Goal: Information Seeking & Learning: Learn about a topic

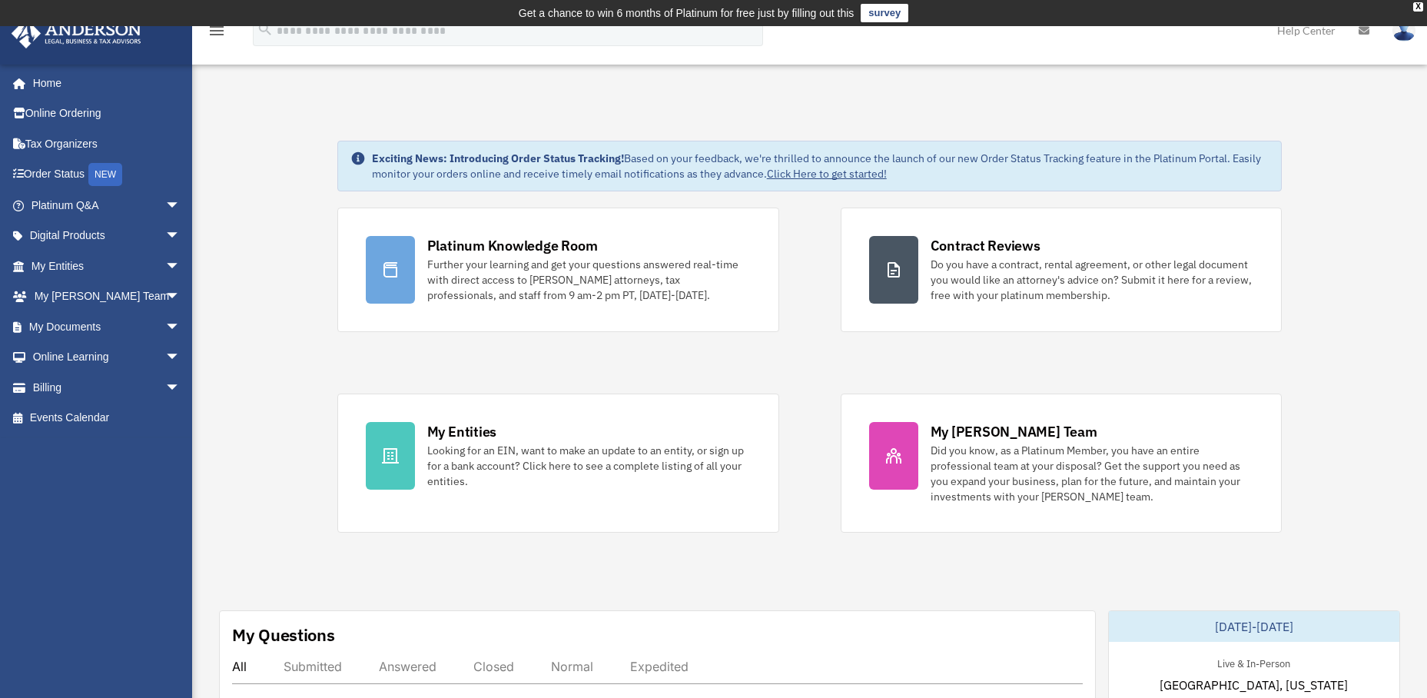
click at [1406, 39] on img at bounding box center [1404, 30] width 23 height 22
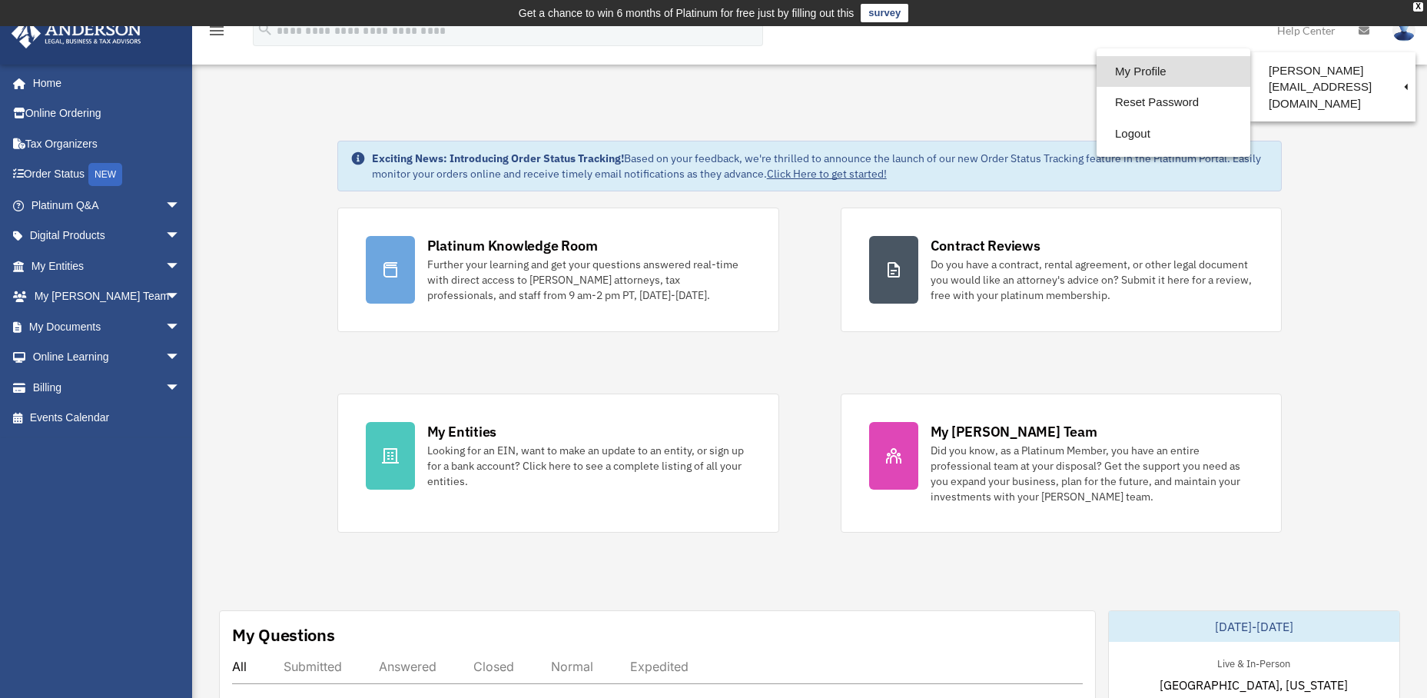
click at [1127, 66] on link "My Profile" at bounding box center [1174, 72] width 154 height 32
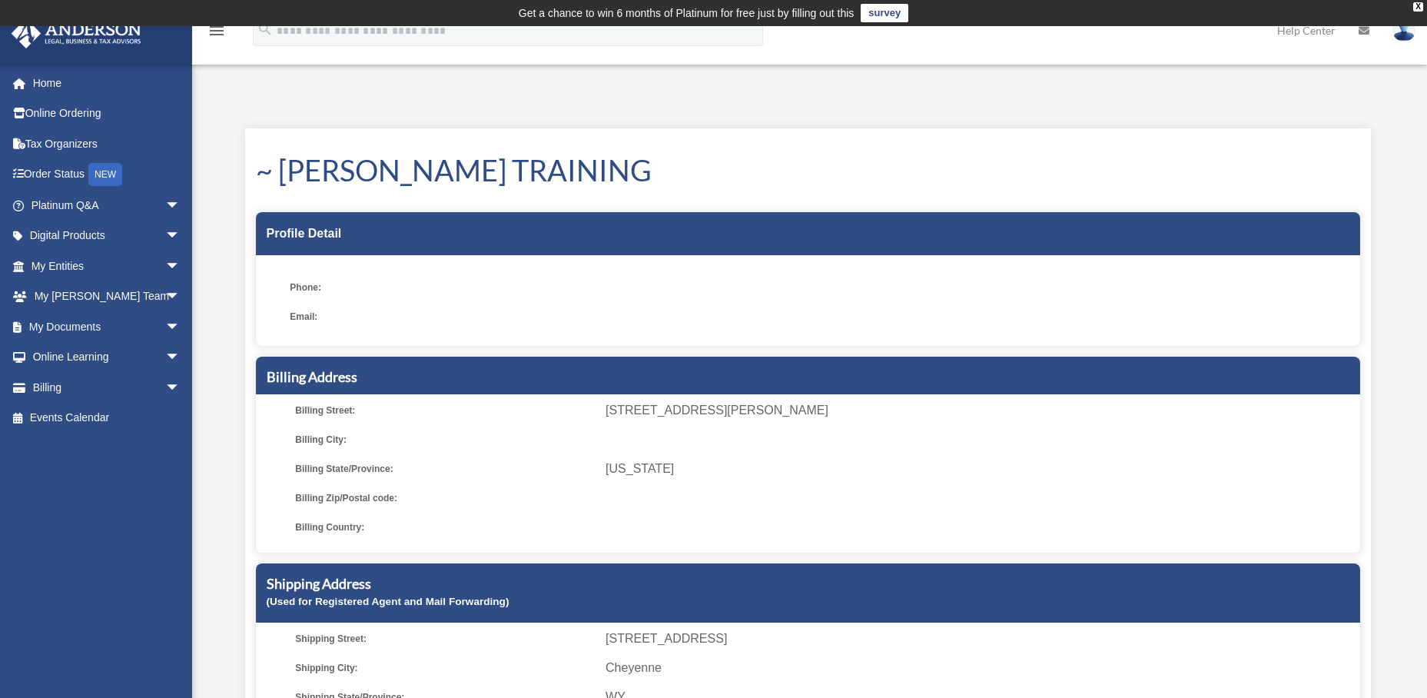
click at [333, 235] on div "Profile Detail" at bounding box center [808, 233] width 1104 height 43
drag, startPoint x: 193, startPoint y: 293, endPoint x: 320, endPoint y: 310, distance: 127.9
click at [259, 304] on div "My Profile [PERSON_NAME][EMAIL_ADDRESS][DOMAIN_NAME] Sign Out [PERSON_NAME][EMA…" at bounding box center [713, 446] width 1427 height 727
click at [320, 310] on span "Email:" at bounding box center [440, 317] width 300 height 22
click at [322, 310] on span "Email:" at bounding box center [440, 317] width 300 height 22
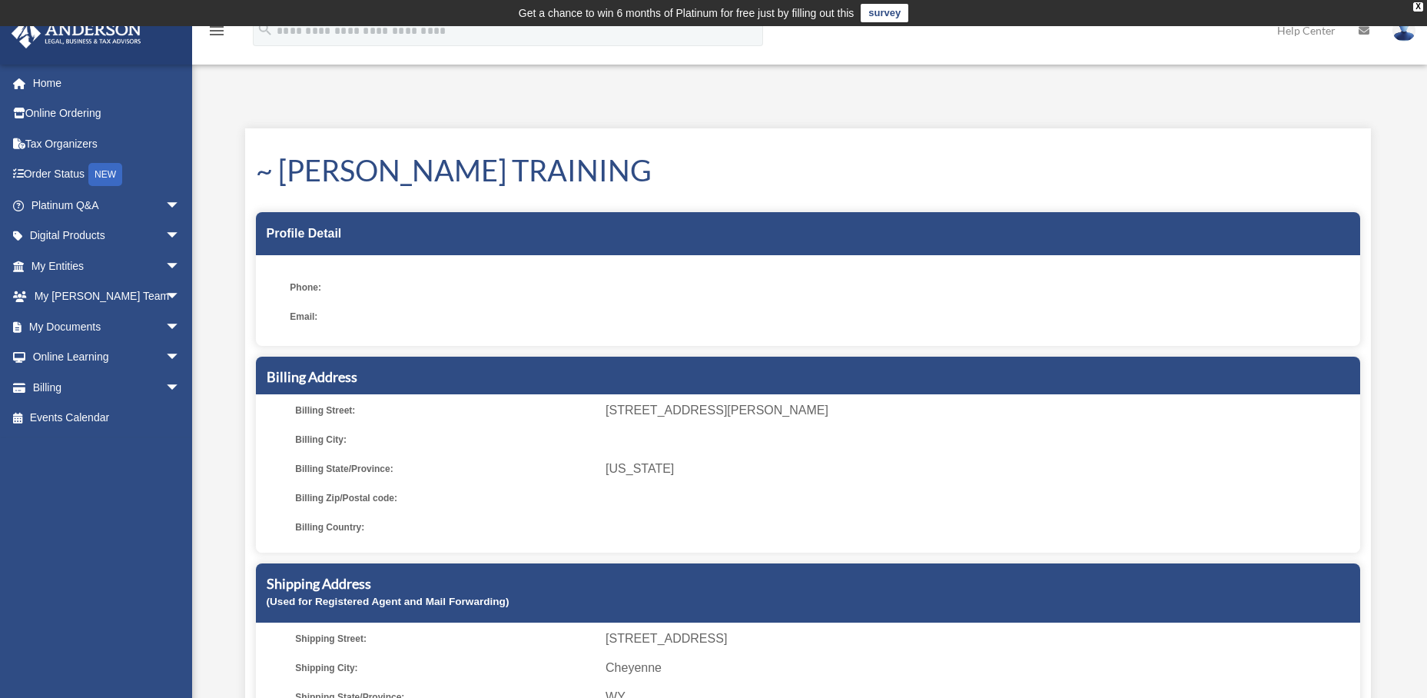
click at [466, 307] on span "Email:" at bounding box center [440, 317] width 300 height 22
click at [1412, 39] on link at bounding box center [1404, 30] width 46 height 68
click at [1395, 117] on div "My Profile date_range Published on Last updated June 7, 2024 March 19, 2020 by …" at bounding box center [809, 456] width 1183 height 708
click at [35, 79] on link "Home" at bounding box center [107, 83] width 193 height 31
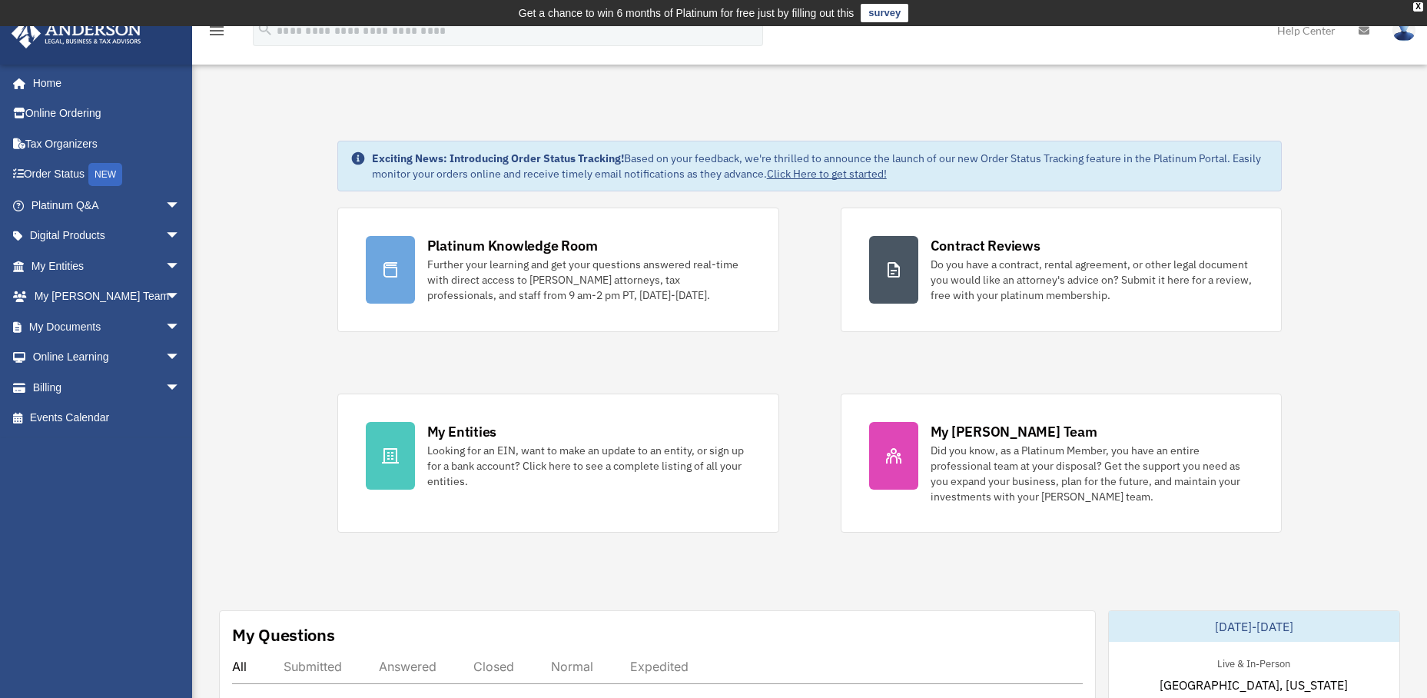
click at [1398, 35] on img at bounding box center [1404, 30] width 23 height 22
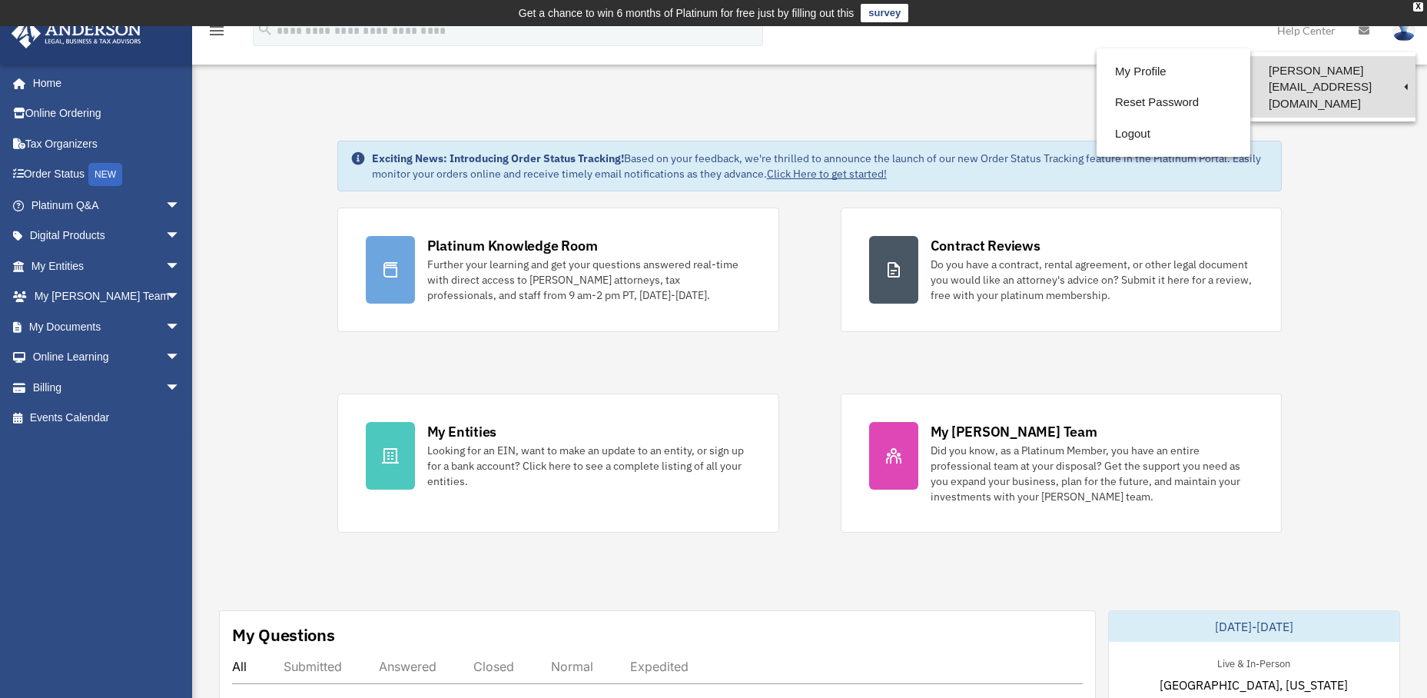
click at [1366, 72] on link "[PERSON_NAME][EMAIL_ADDRESS][DOMAIN_NAME]" at bounding box center [1332, 86] width 165 height 61
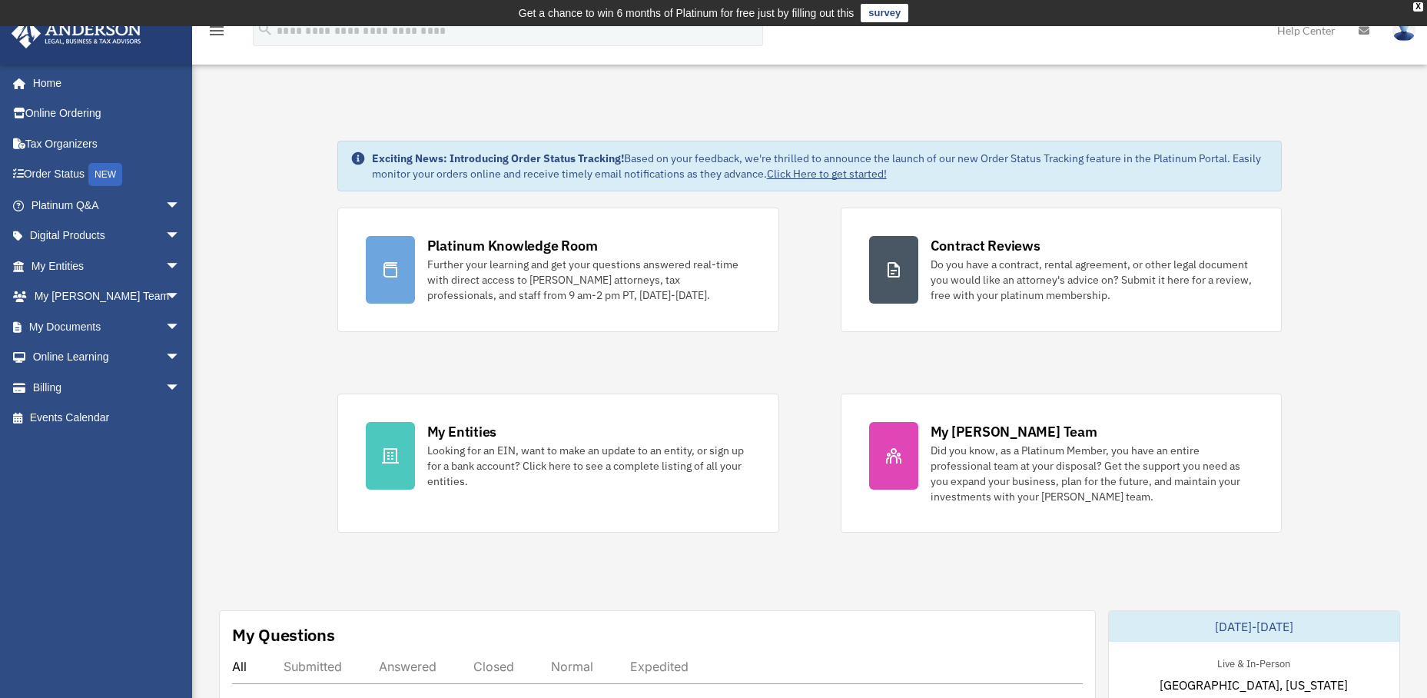
click at [1399, 41] on link at bounding box center [1404, 30] width 46 height 68
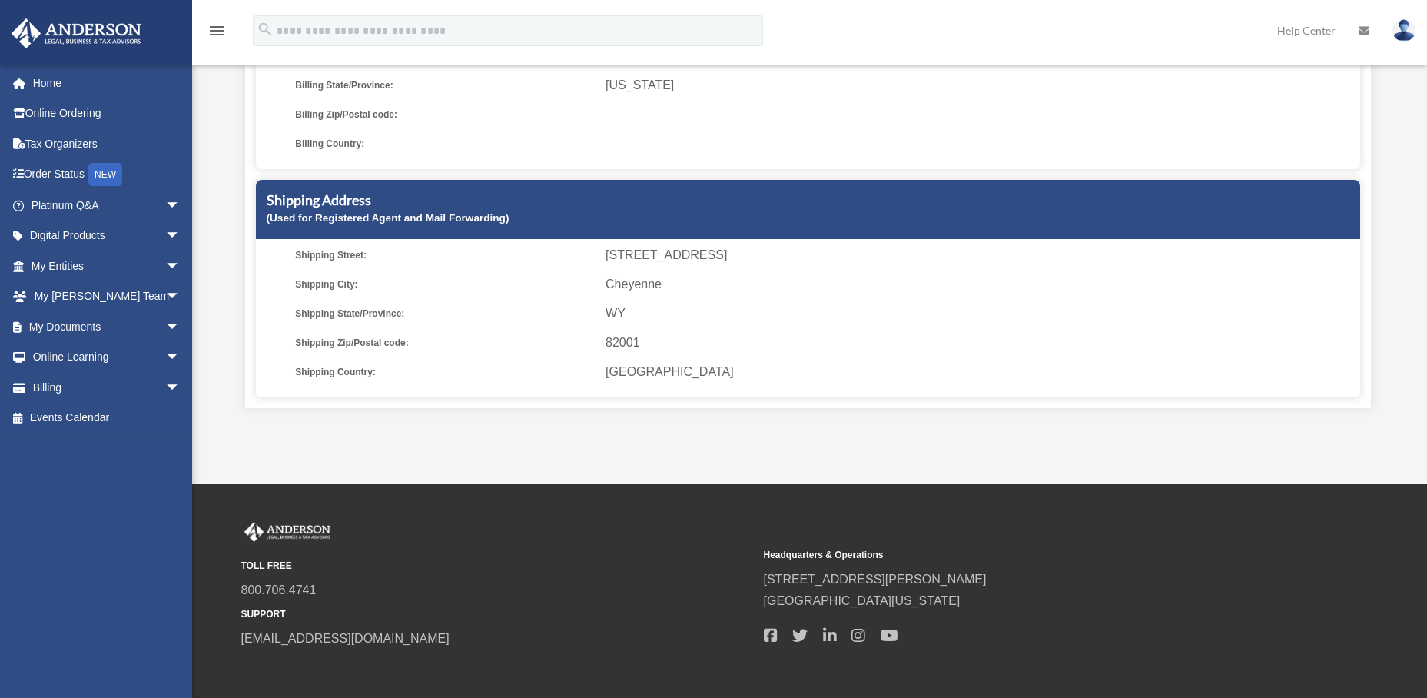
scroll to position [383, 0]
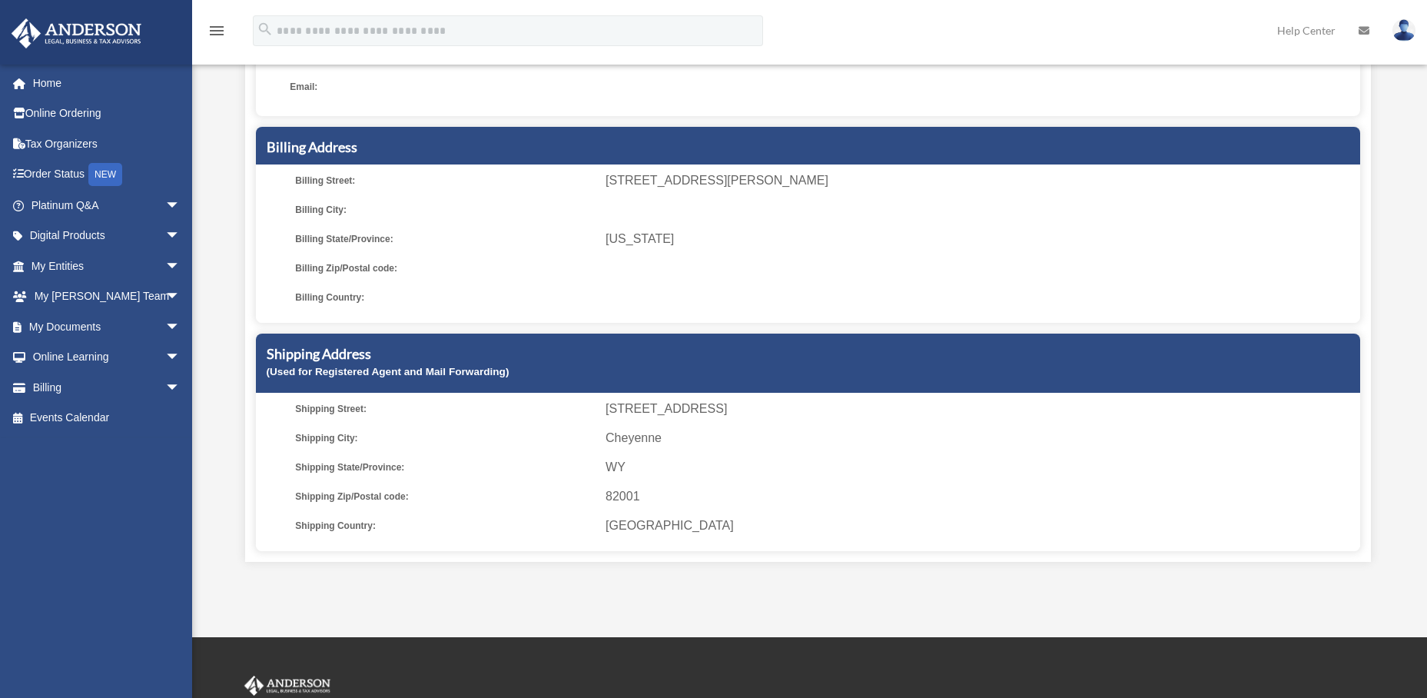
click at [380, 262] on span "Billing Zip/Postal code:" at bounding box center [445, 268] width 300 height 22
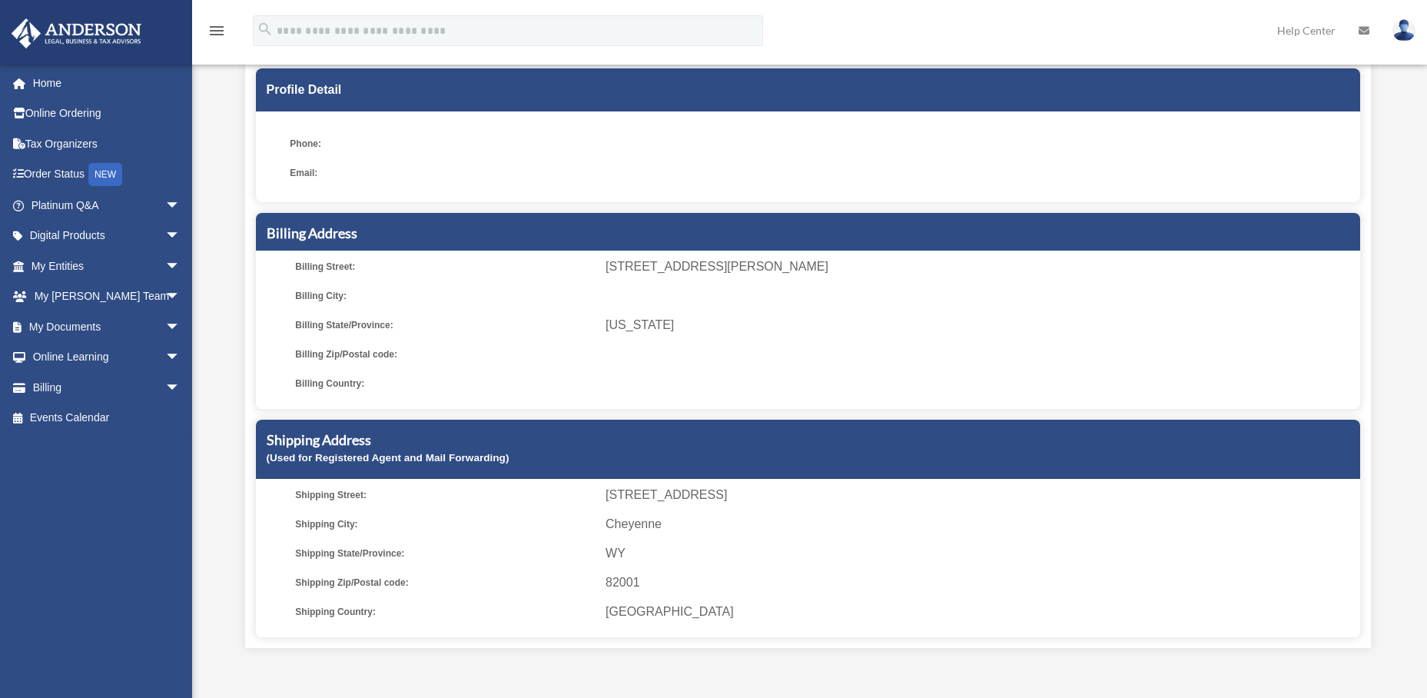
scroll to position [0, 0]
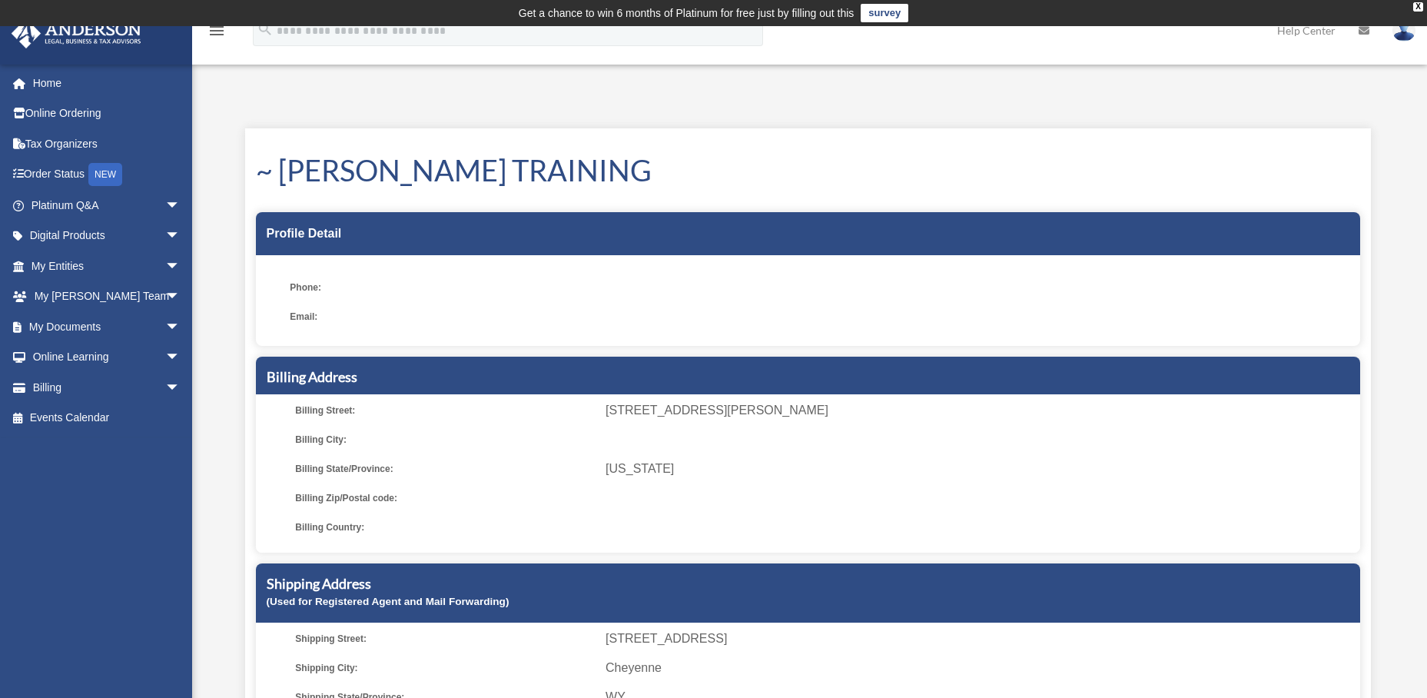
click at [348, 257] on div "Profile Detail Phone: Email:" at bounding box center [808, 279] width 1104 height 134
click at [51, 399] on link "Billing arrow_drop_down" at bounding box center [107, 387] width 193 height 31
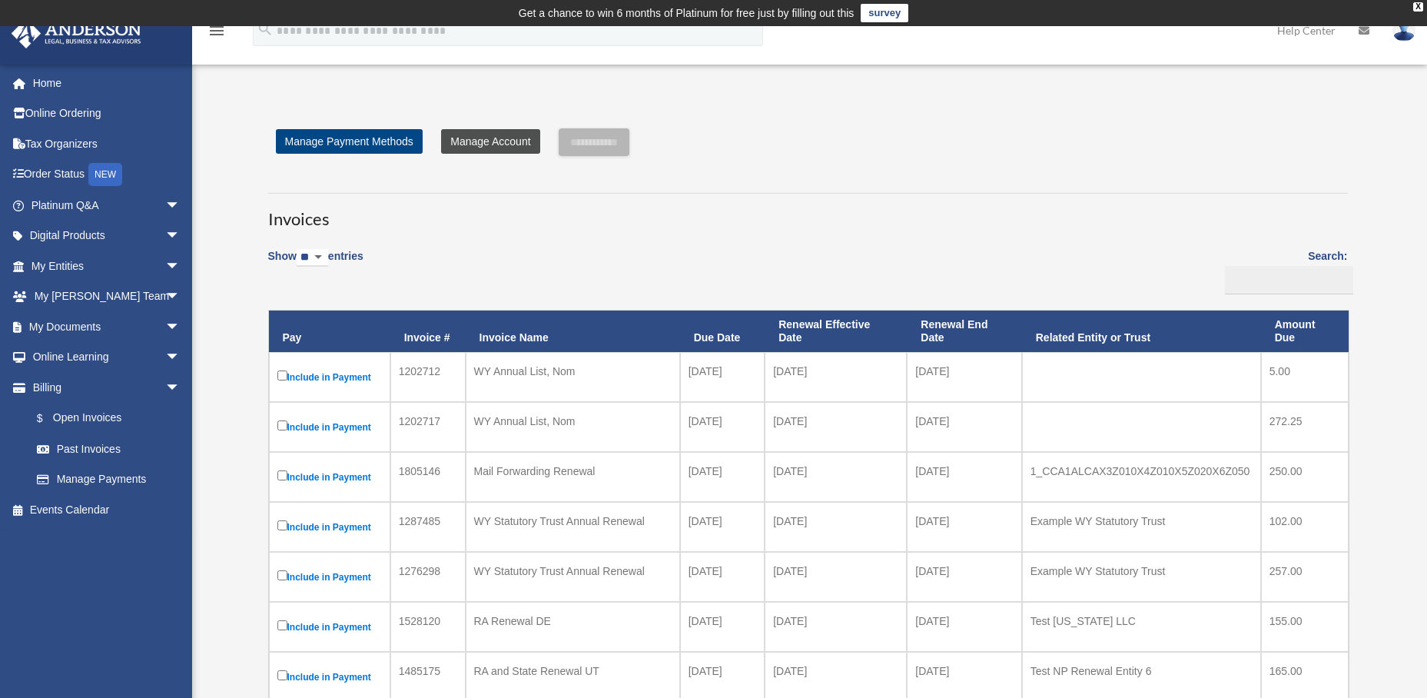
click at [485, 146] on link "Manage Account" at bounding box center [490, 141] width 98 height 25
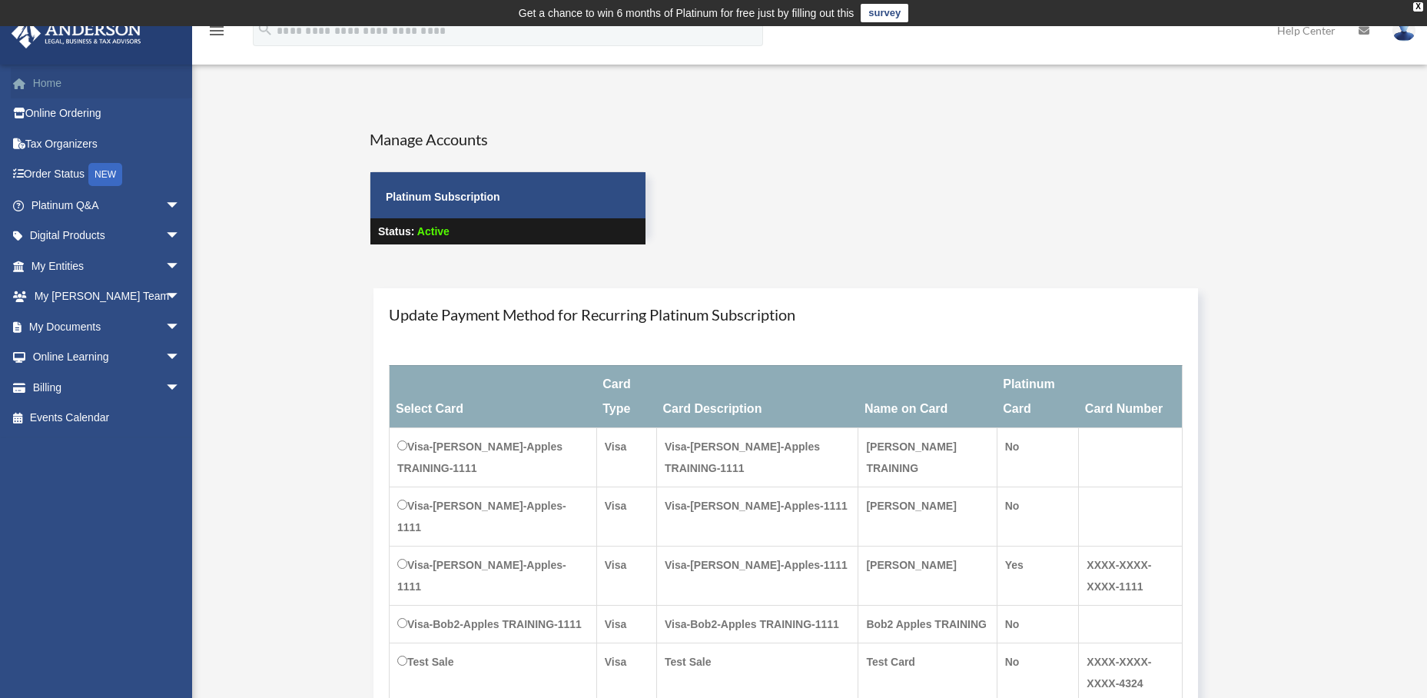
click at [70, 85] on link "Home" at bounding box center [107, 83] width 193 height 31
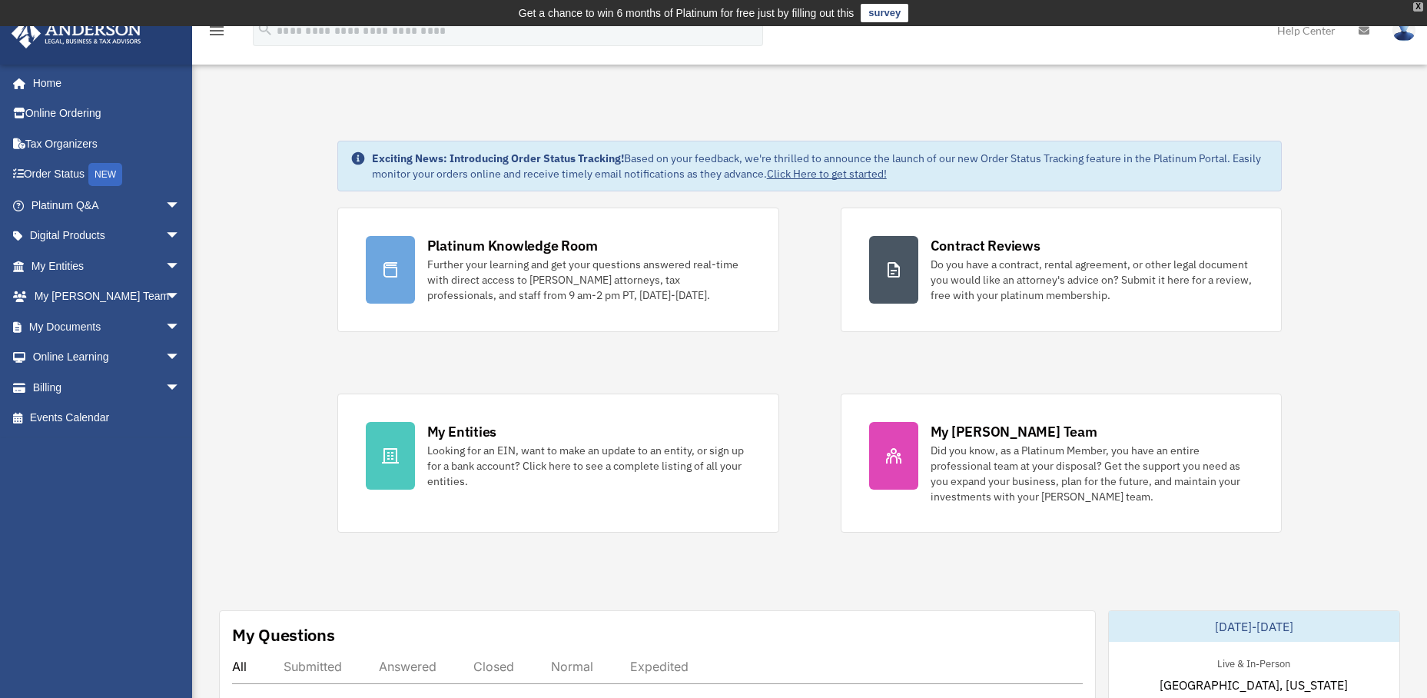
click at [1421, 7] on div "X" at bounding box center [1418, 6] width 10 height 9
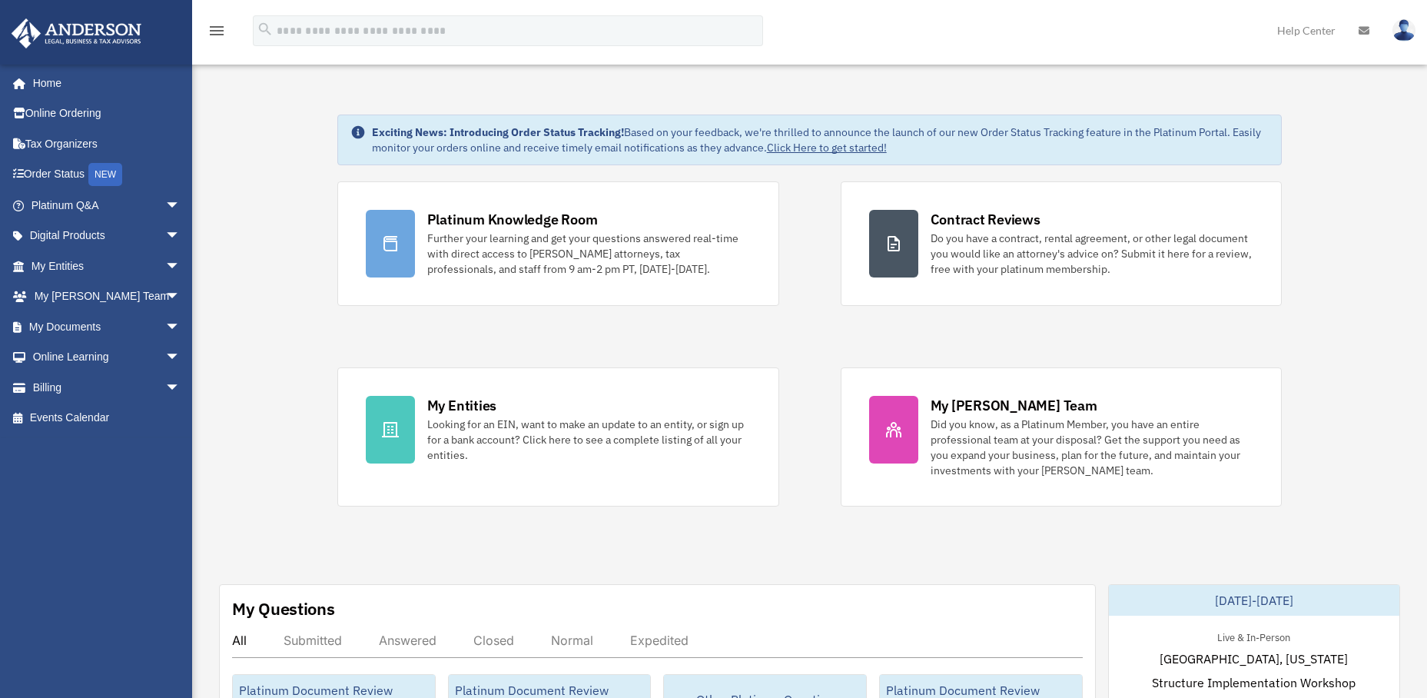
click at [1399, 35] on img at bounding box center [1404, 30] width 23 height 22
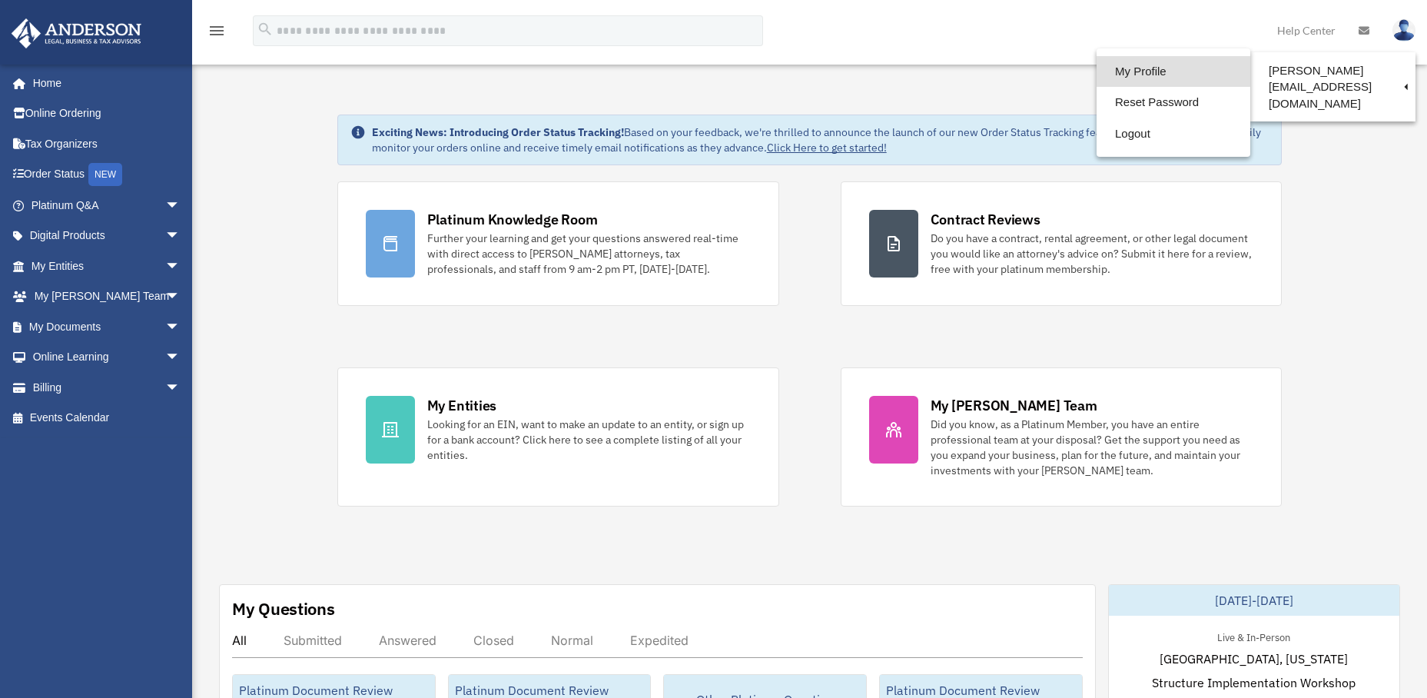
click at [1097, 70] on link "My Profile" at bounding box center [1174, 72] width 154 height 32
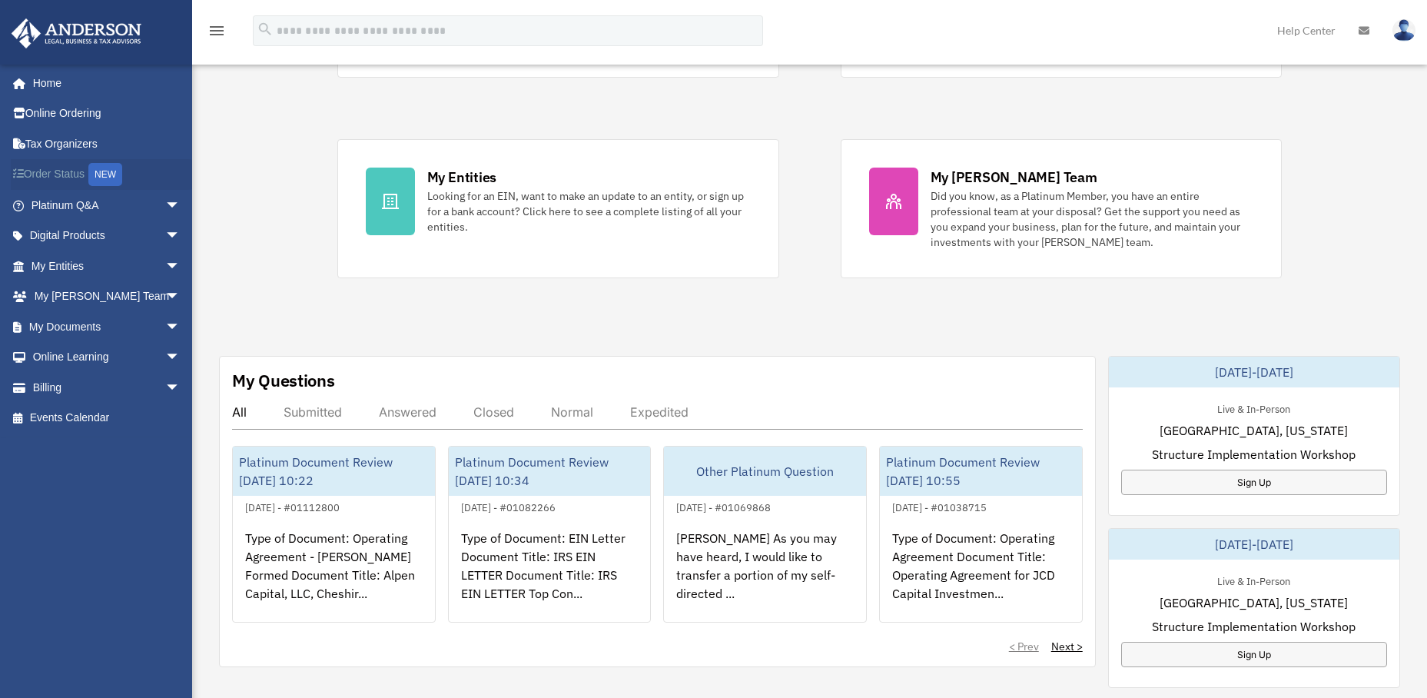
scroll to position [231, 0]
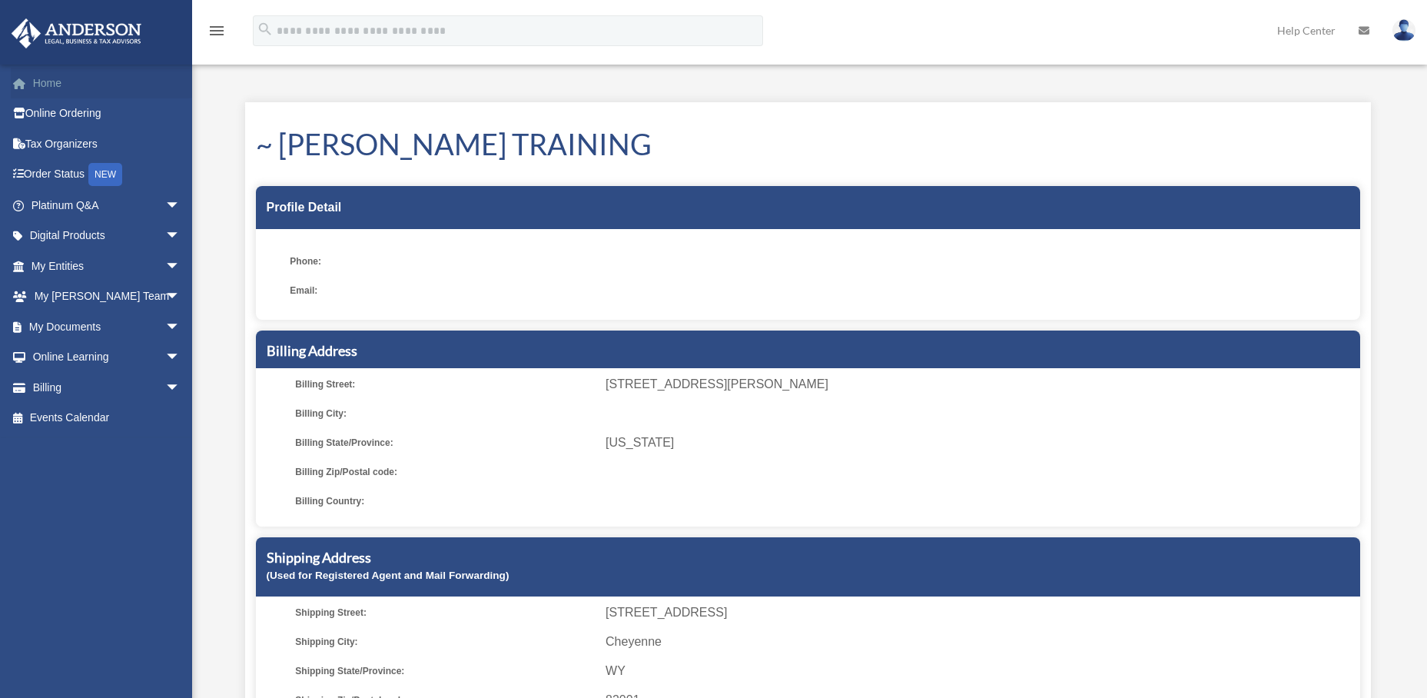
click at [47, 91] on link "Home" at bounding box center [107, 83] width 193 height 31
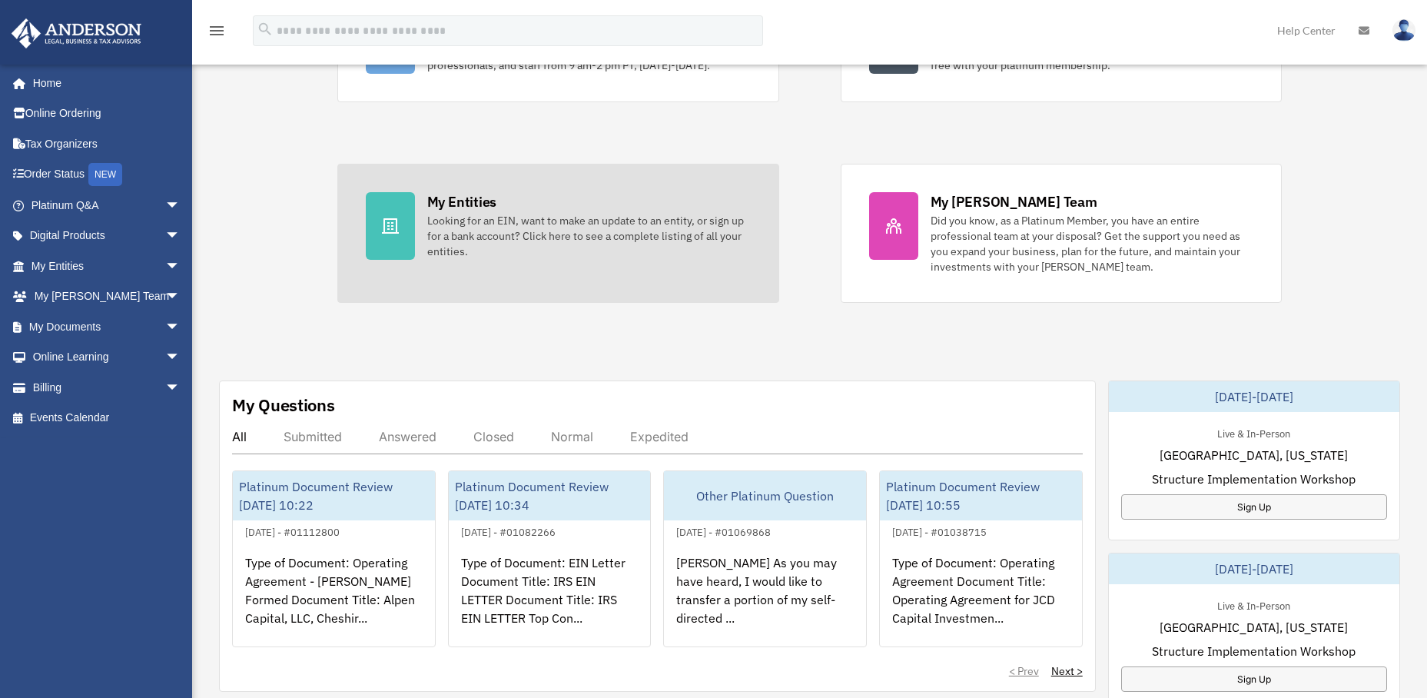
scroll to position [231, 0]
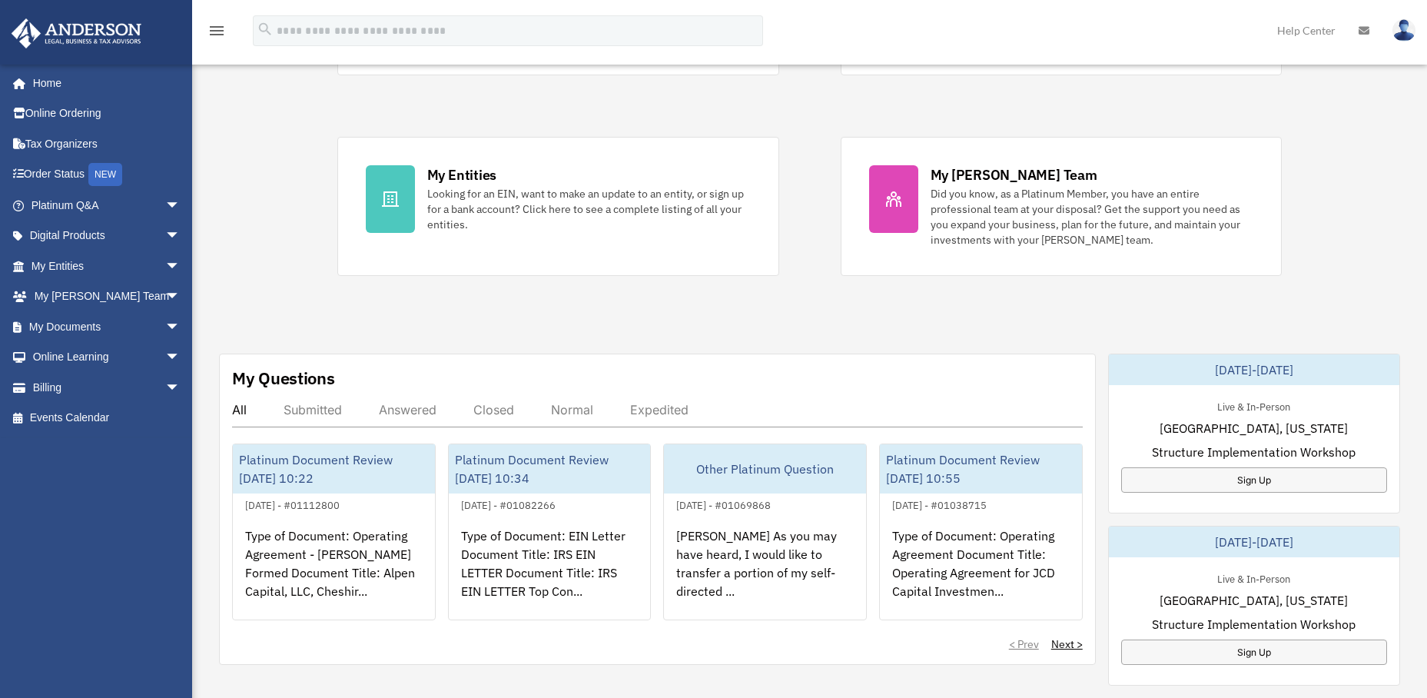
click at [647, 407] on div "Expedited" at bounding box center [659, 409] width 58 height 15
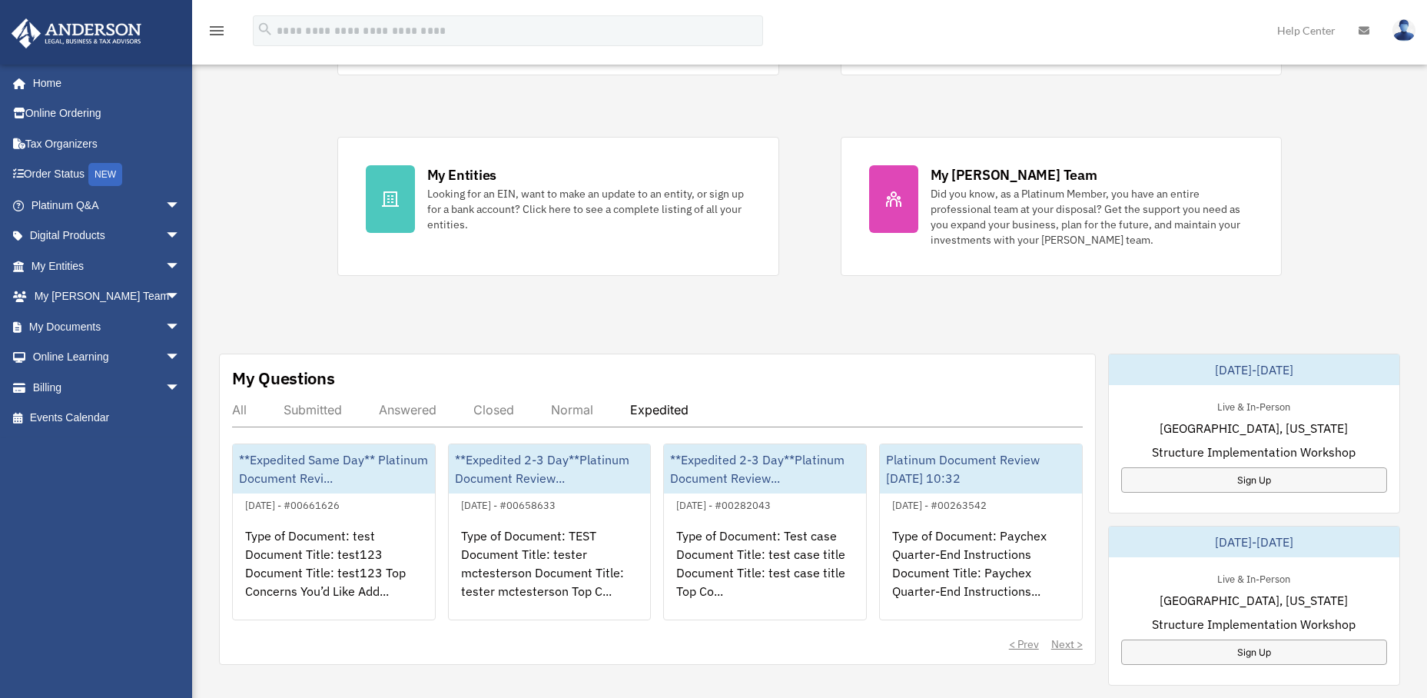
click at [558, 407] on div "Normal" at bounding box center [572, 409] width 42 height 15
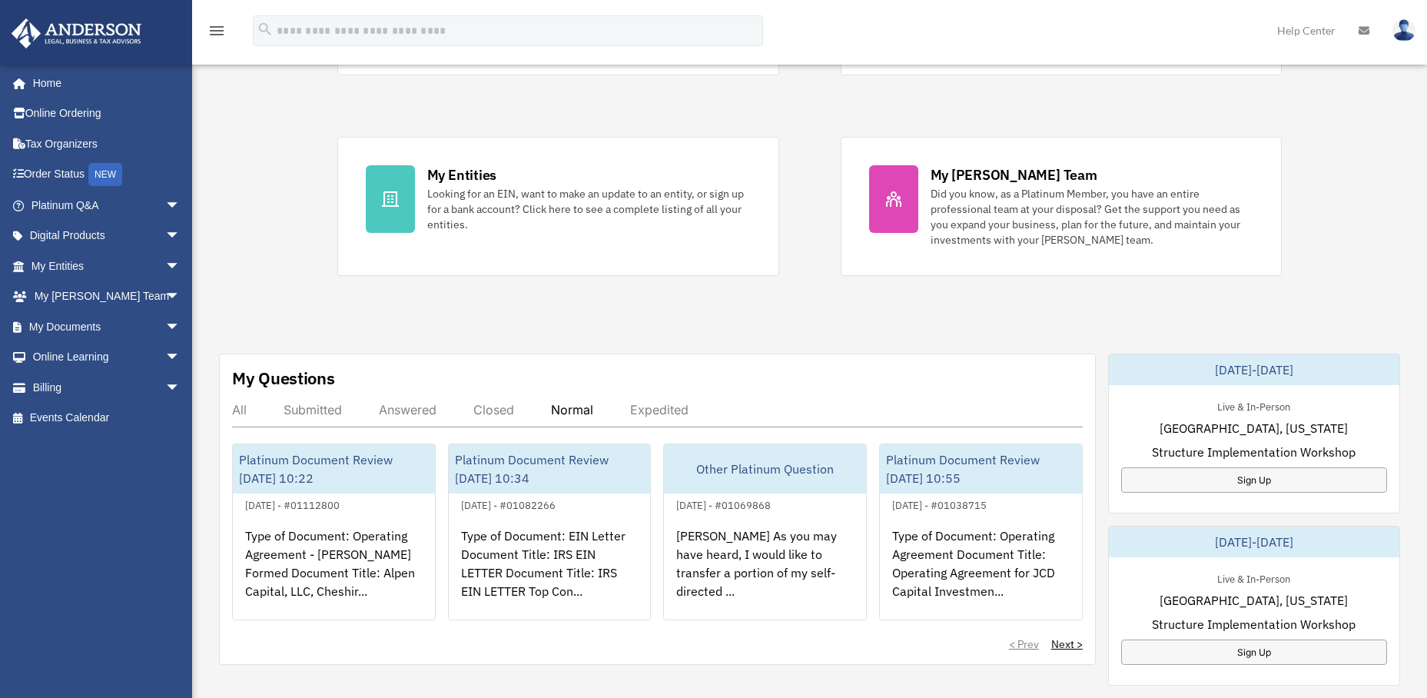
click at [506, 407] on div "Closed" at bounding box center [493, 409] width 41 height 15
click at [393, 410] on div "Answered" at bounding box center [408, 409] width 58 height 15
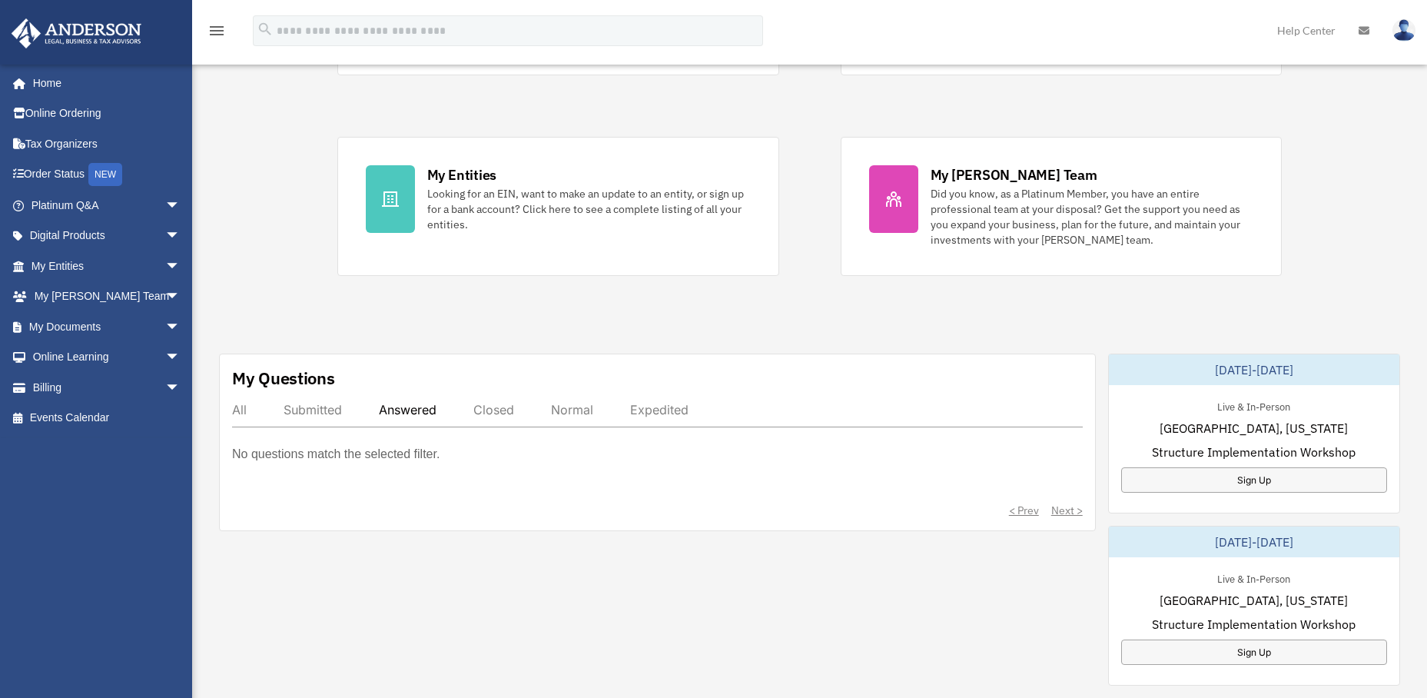
click at [333, 409] on div "Submitted" at bounding box center [313, 409] width 58 height 15
click at [245, 411] on div "All" at bounding box center [239, 409] width 15 height 15
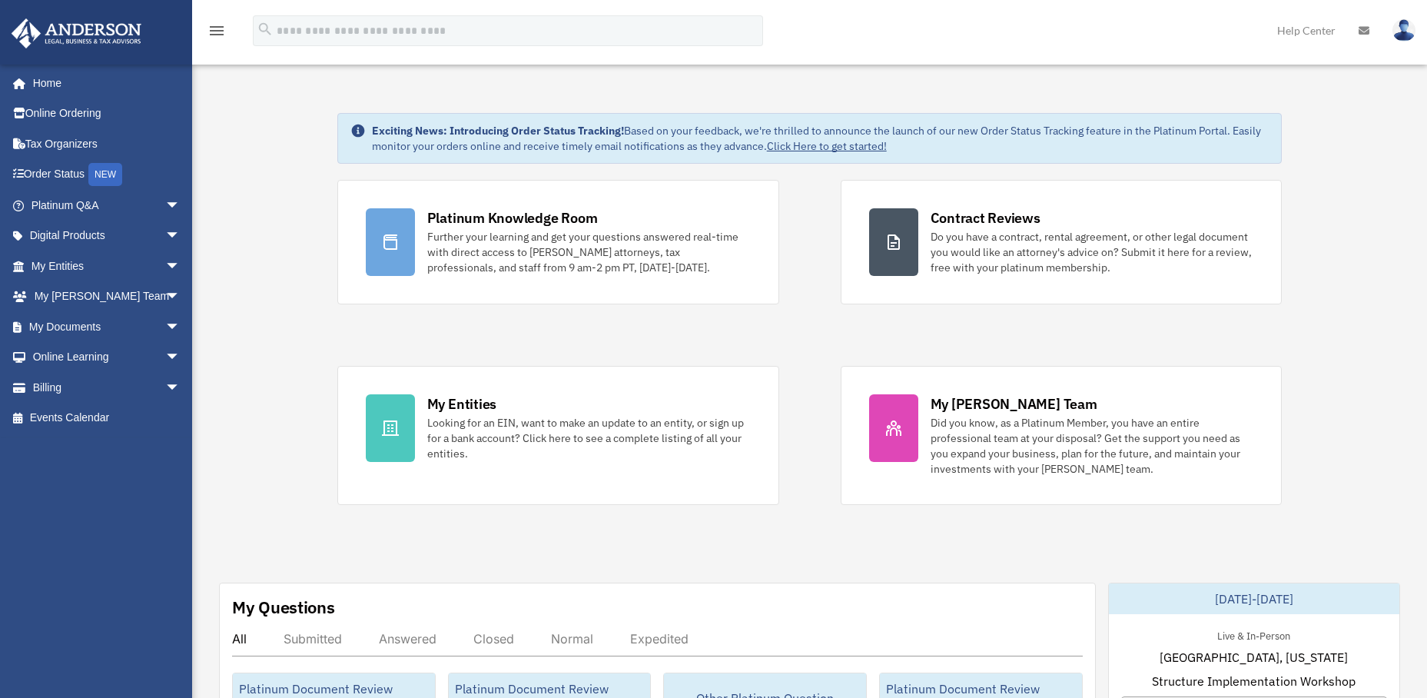
scroll to position [0, 0]
click at [224, 28] on icon "menu" at bounding box center [216, 31] width 18 height 18
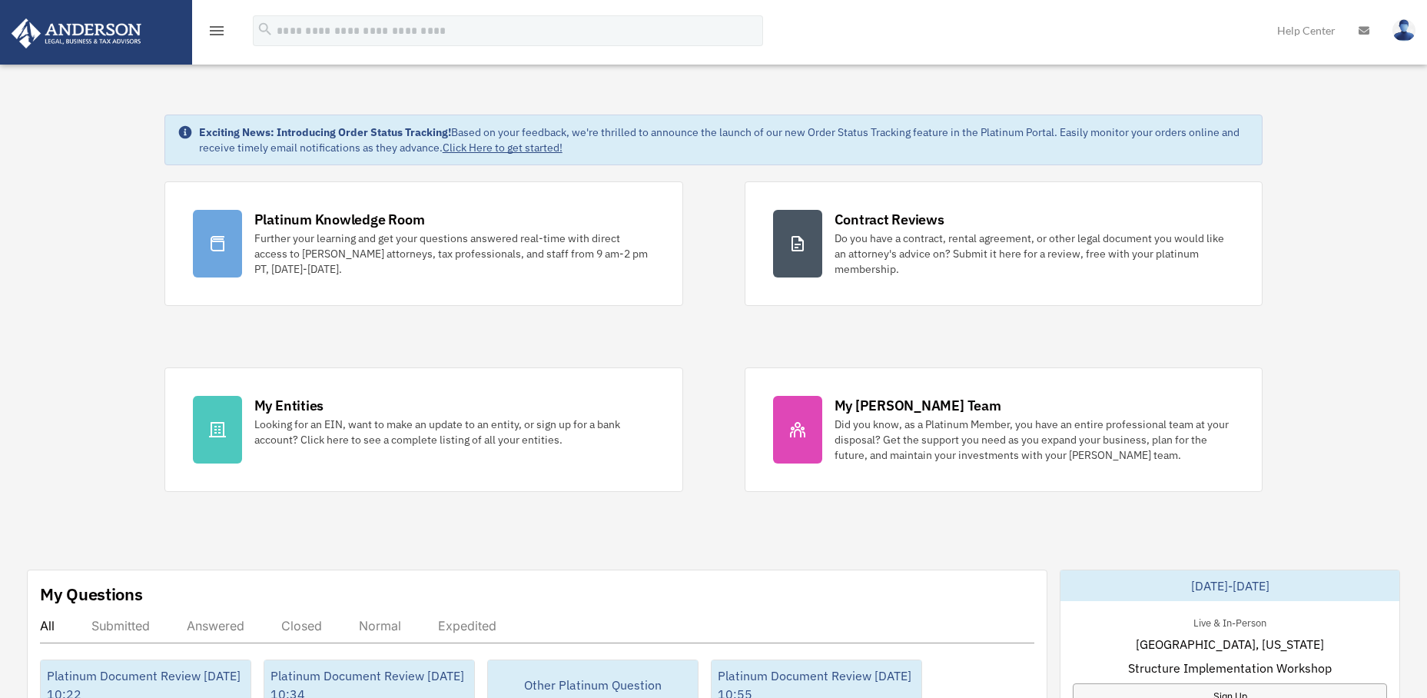
click at [224, 28] on icon "menu" at bounding box center [216, 31] width 18 height 18
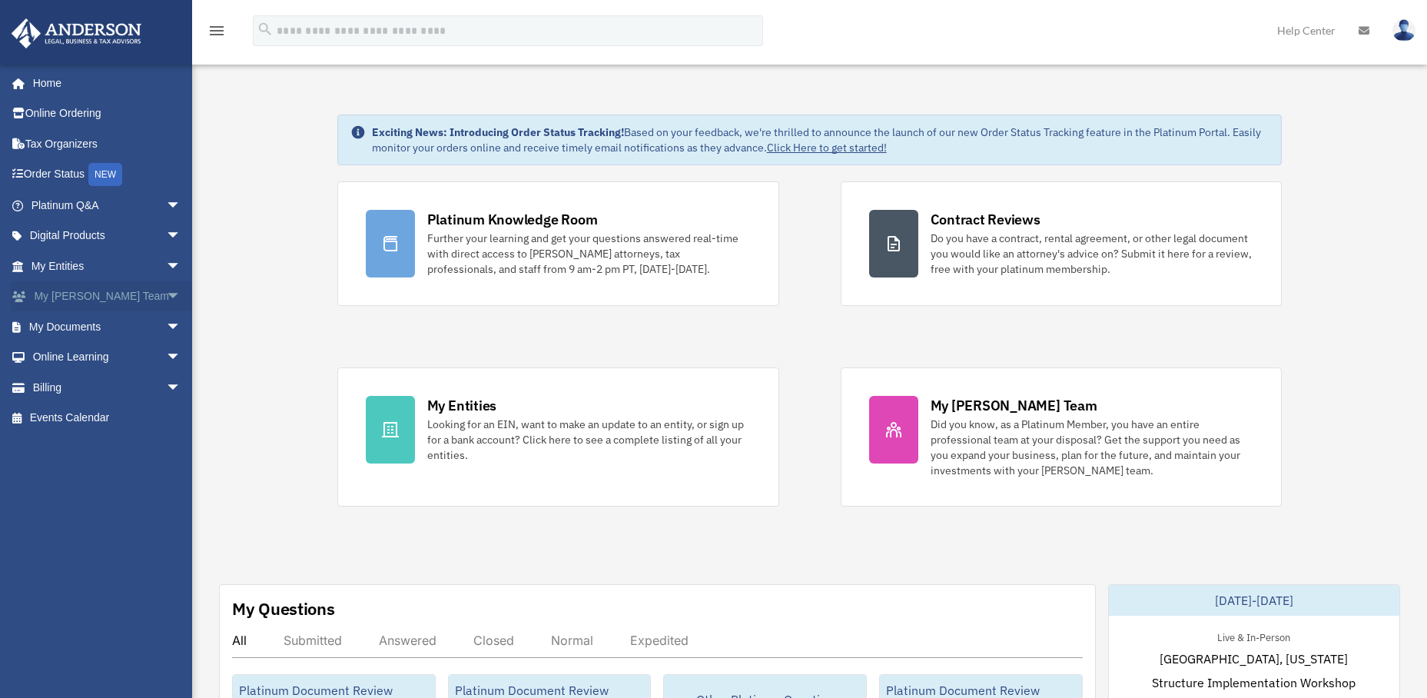
click at [165, 300] on span "arrow_drop_down" at bounding box center [180, 297] width 31 height 32
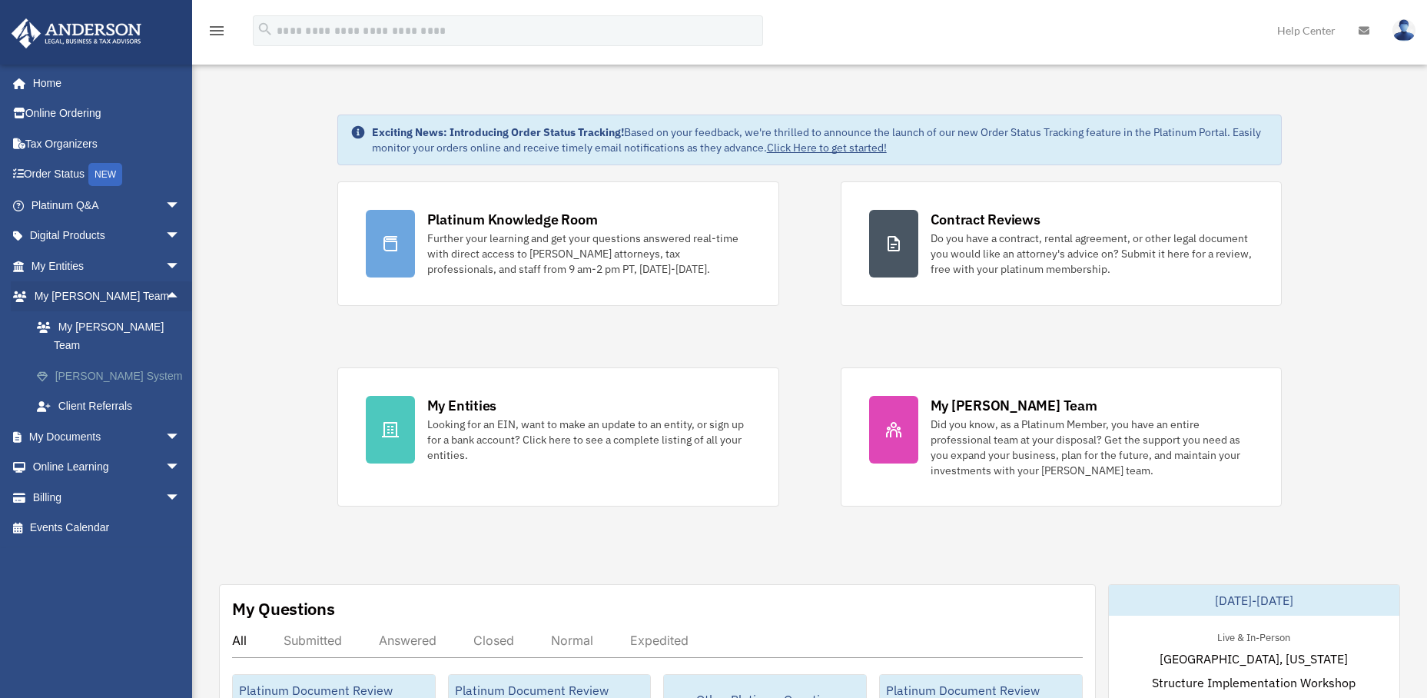
click at [120, 360] on link "[PERSON_NAME] System" at bounding box center [113, 375] width 182 height 31
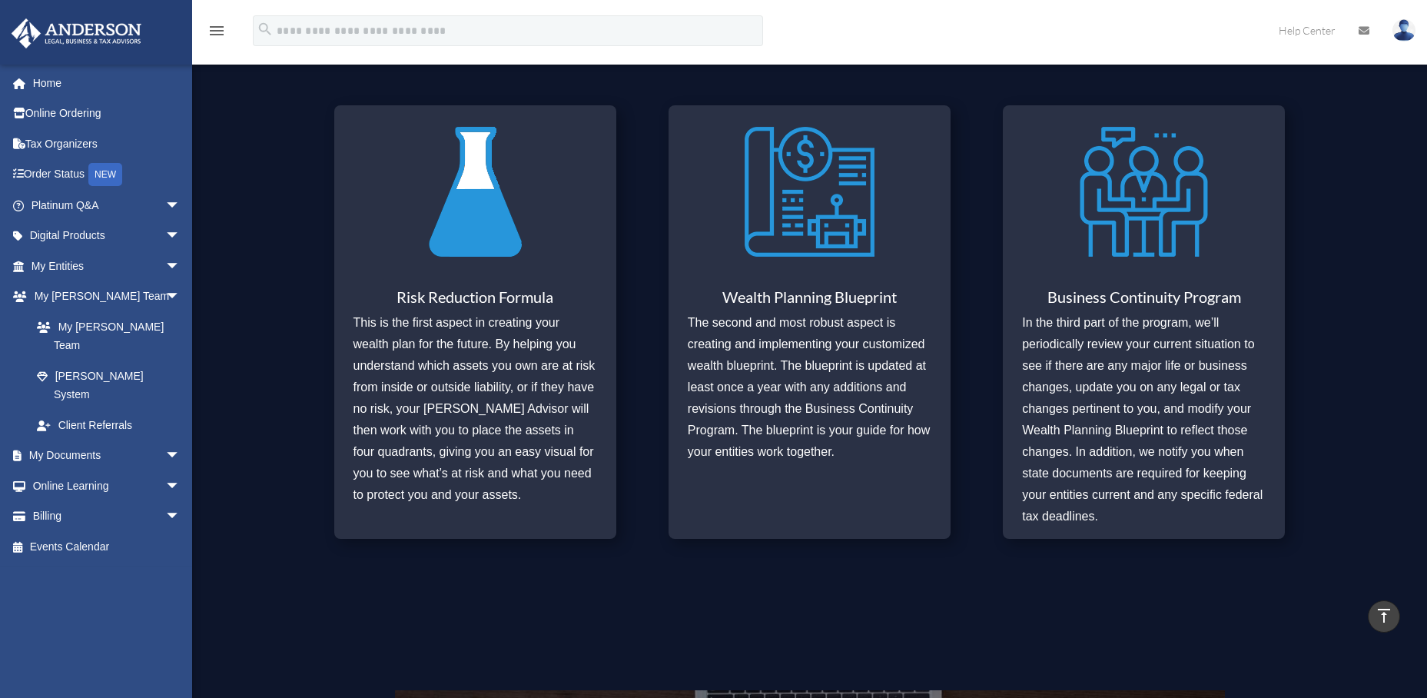
scroll to position [615, 0]
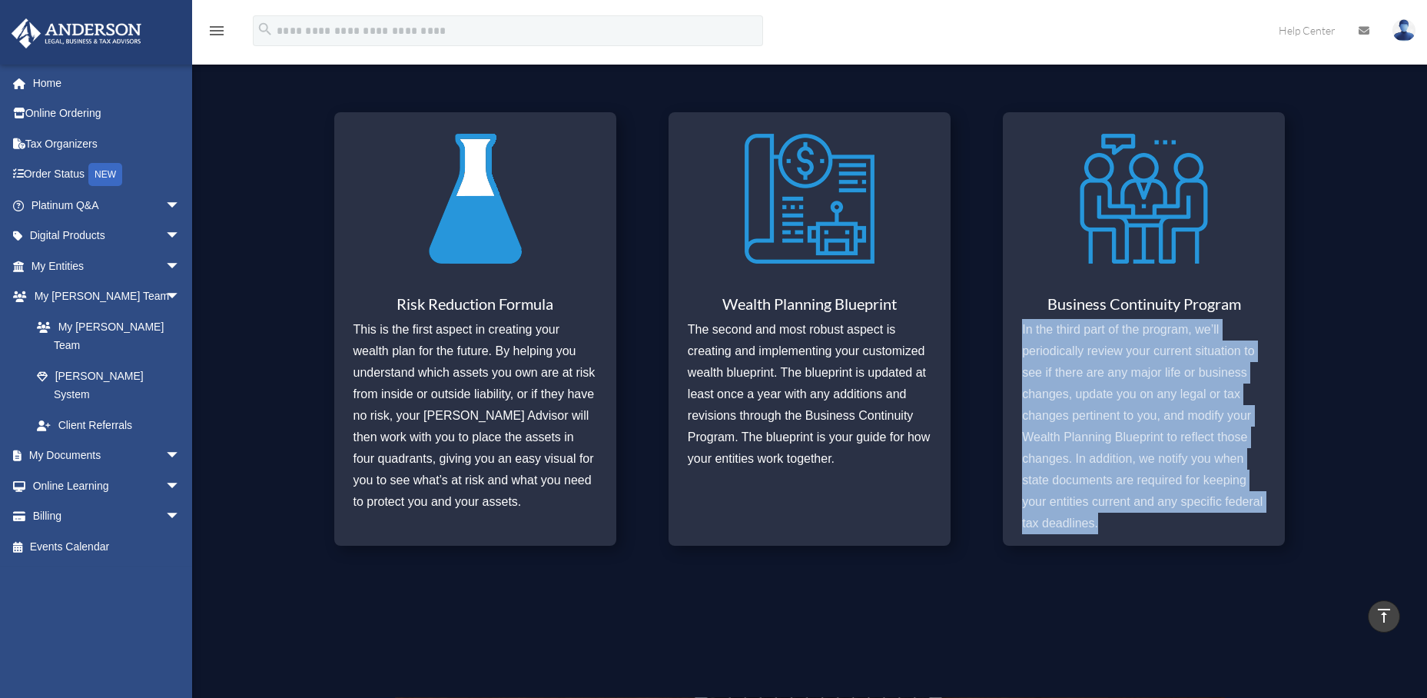
drag, startPoint x: 1073, startPoint y: 527, endPoint x: 1020, endPoint y: 321, distance: 212.7
click at [1020, 321] on div "Business Continuity Program In the third part of the program, we’ll periodicall…" at bounding box center [1144, 328] width 282 height 433
click at [1402, 32] on img at bounding box center [1404, 30] width 23 height 22
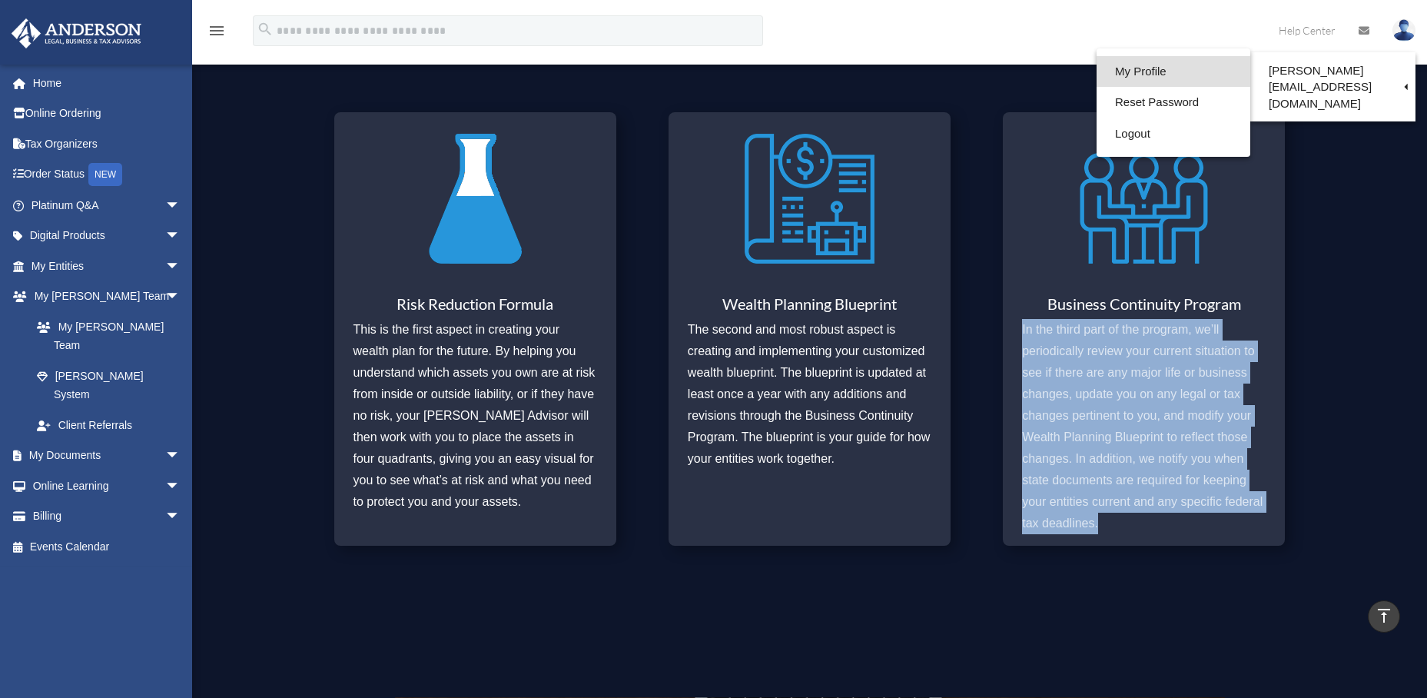
click at [1124, 71] on link "My Profile" at bounding box center [1174, 72] width 154 height 32
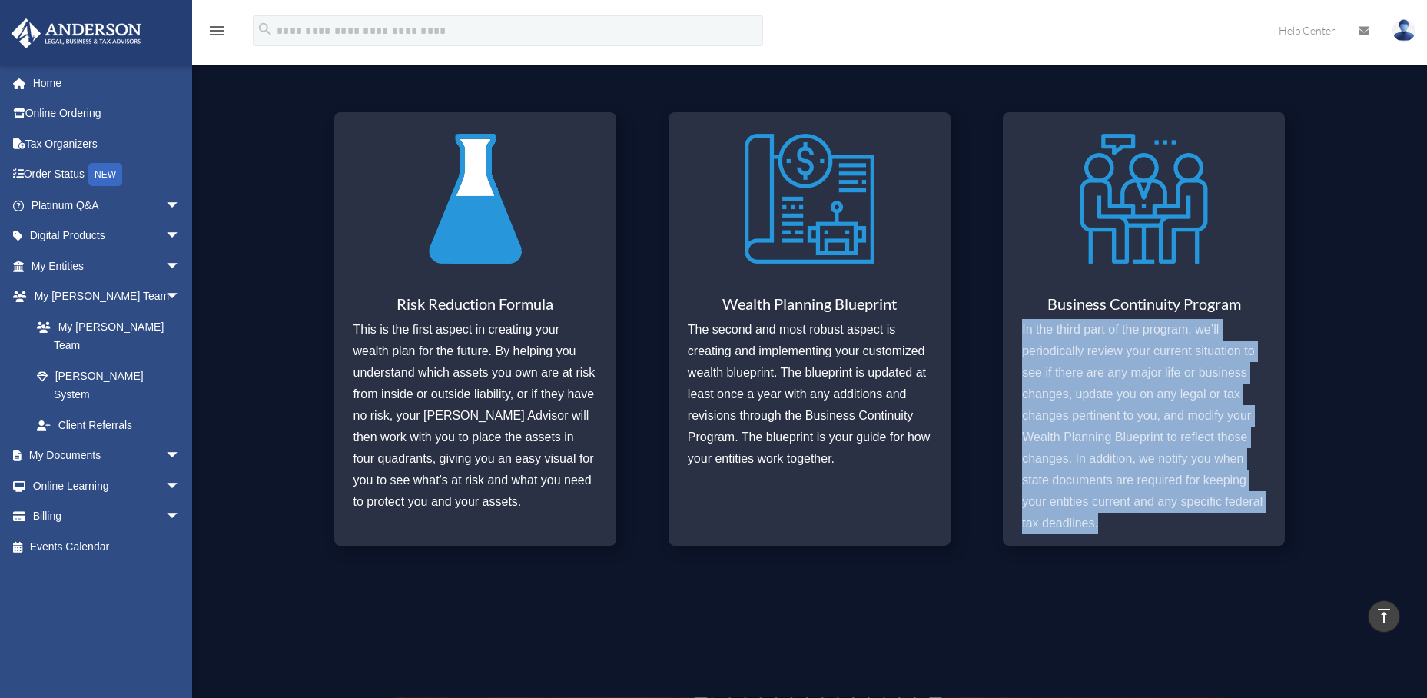
click at [1401, 22] on img at bounding box center [1404, 30] width 23 height 22
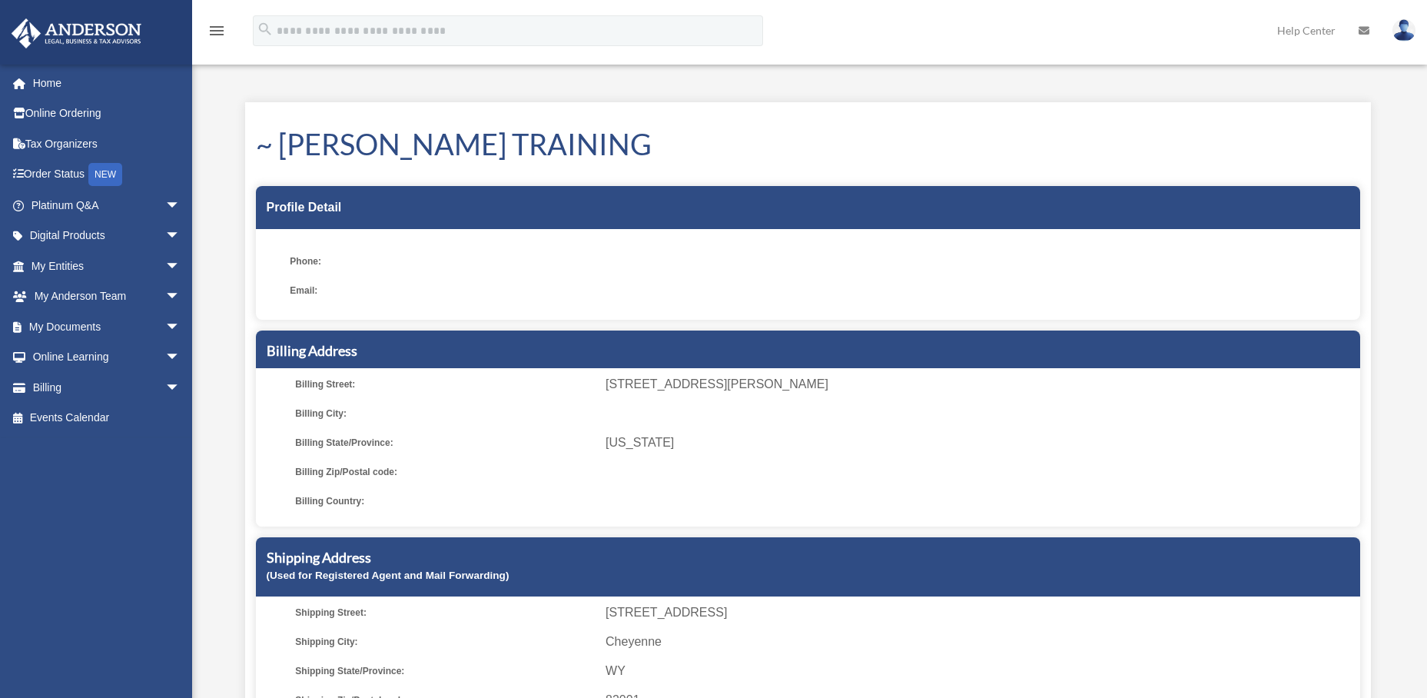
click at [319, 294] on span "Email:" at bounding box center [440, 291] width 300 height 22
click at [274, 141] on h1 "~ [PERSON_NAME] TRAINING" at bounding box center [808, 144] width 1104 height 41
click at [382, 287] on span "Email:" at bounding box center [440, 291] width 300 height 22
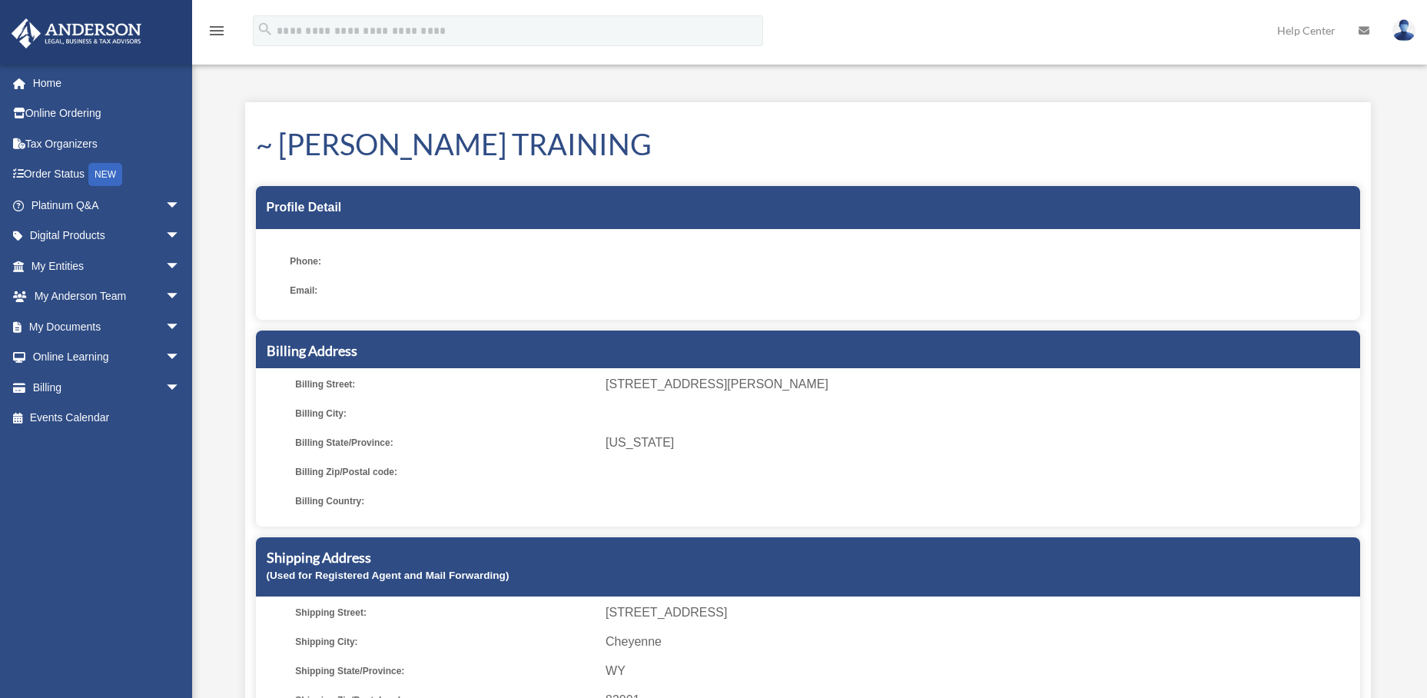
click at [347, 267] on span "Phone:" at bounding box center [440, 262] width 300 height 22
click at [351, 224] on div "Profile Detail" at bounding box center [808, 207] width 1104 height 43
click at [374, 311] on ul "Phone: Email:" at bounding box center [808, 280] width 1104 height 80
click at [1222, 287] on span at bounding box center [974, 291] width 749 height 22
